Goal: Task Accomplishment & Management: Use online tool/utility

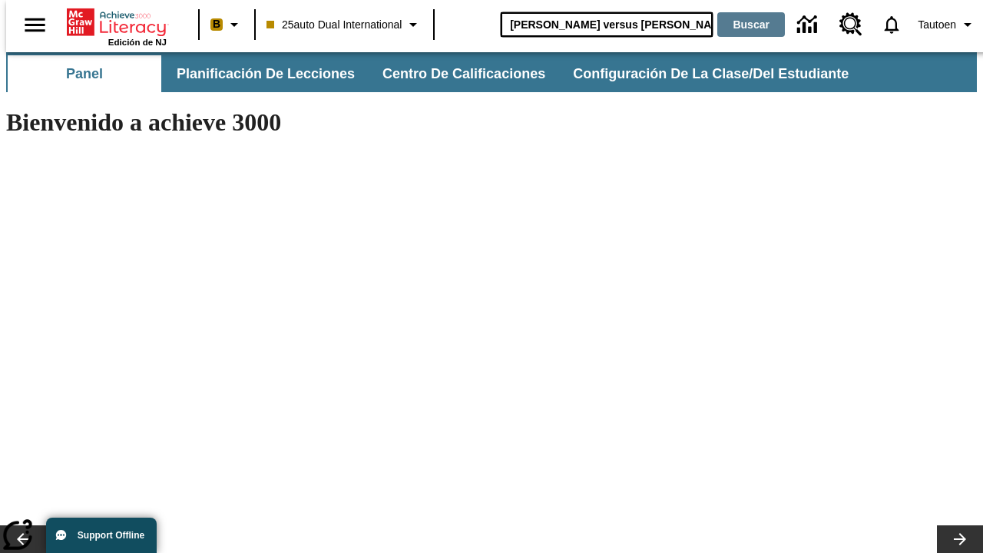
type input "[PERSON_NAME] versus [PERSON_NAME]"
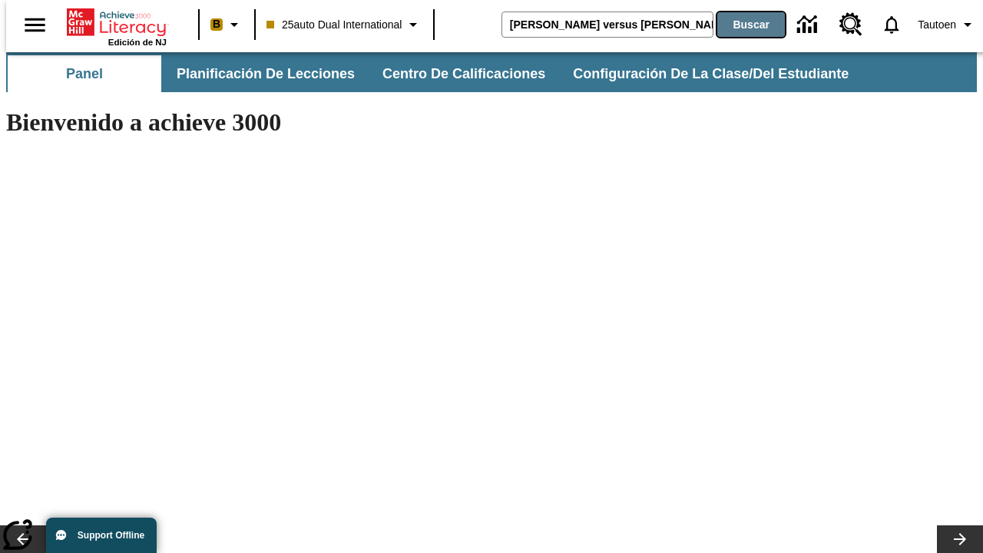
click at [741, 25] on button "Buscar" at bounding box center [751, 24] width 68 height 25
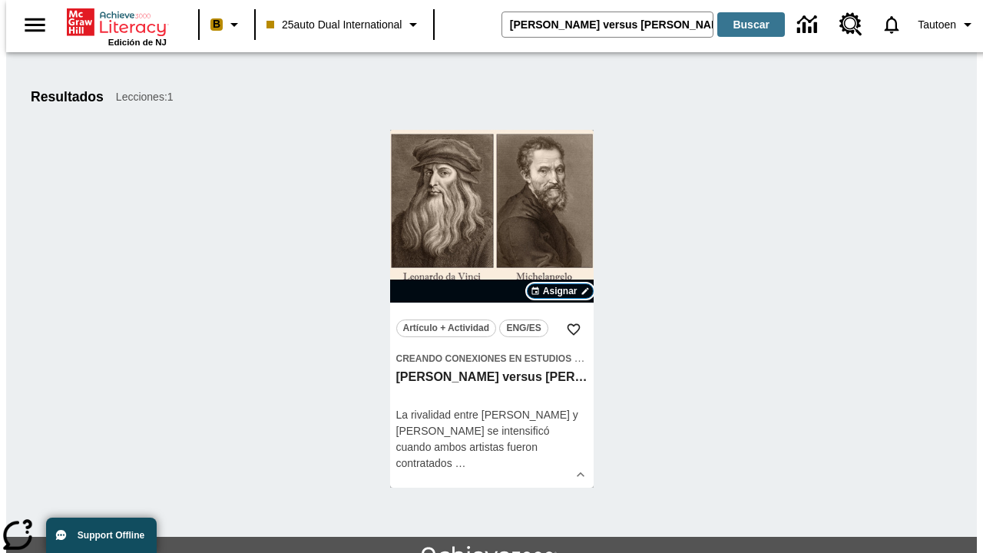
click at [560, 291] on span "Asignar" at bounding box center [560, 291] width 35 height 14
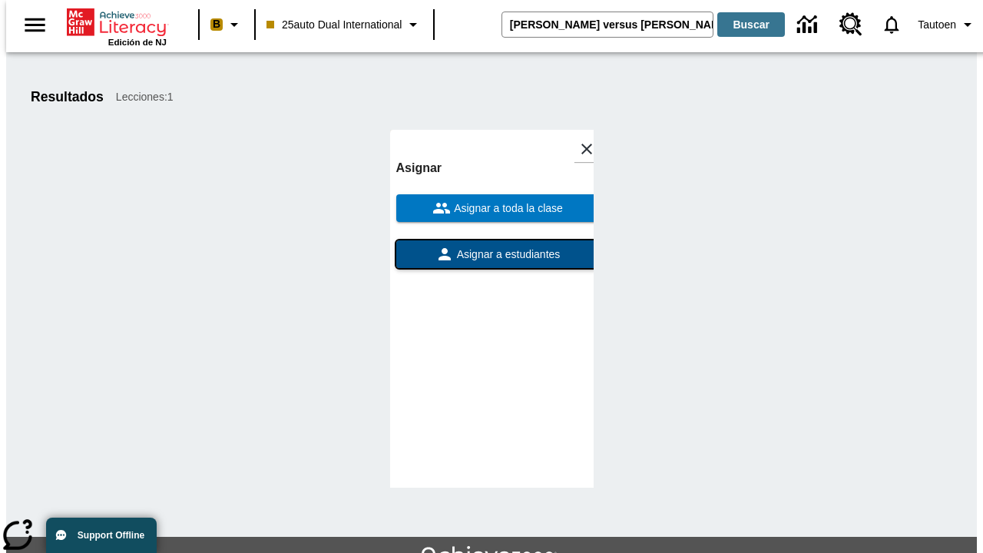
click at [492, 250] on span "Asignar a estudiantes" at bounding box center [507, 255] width 107 height 16
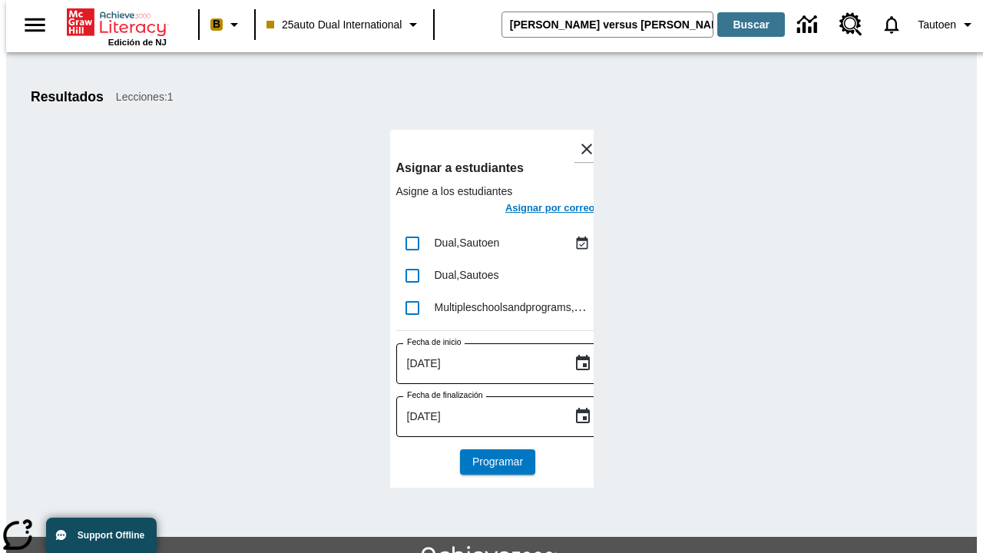
click at [412, 243] on input "lesson details" at bounding box center [412, 243] width 32 height 32
checkbox input "true"
click at [536, 210] on h6 "Asignar por correo" at bounding box center [550, 209] width 90 height 18
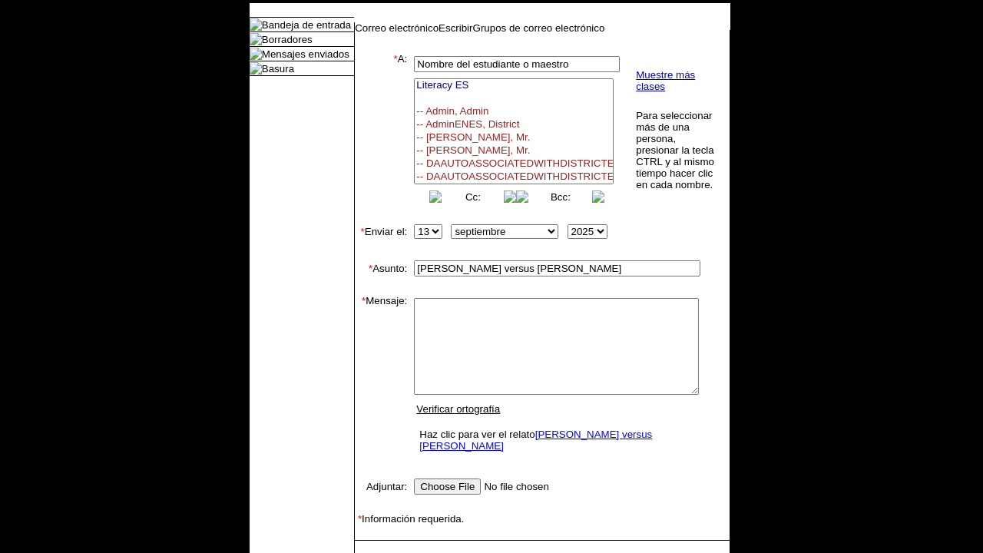
select select
